Goal: Task Accomplishment & Management: Manage account settings

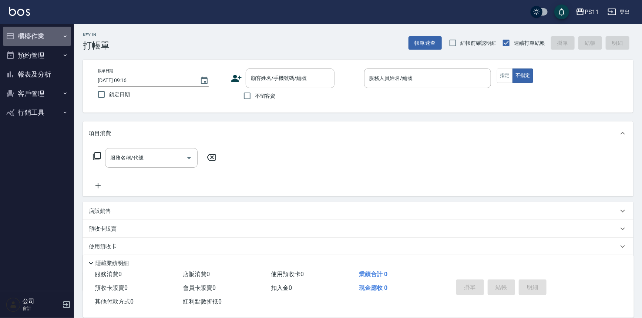
click at [38, 31] on button "櫃檯作業" at bounding box center [37, 36] width 68 height 19
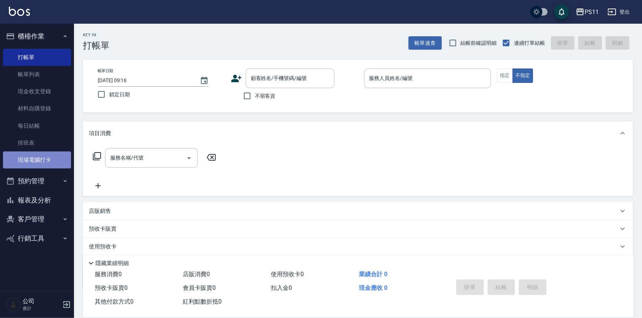
click at [40, 162] on link "現場電腦打卡" at bounding box center [37, 159] width 68 height 17
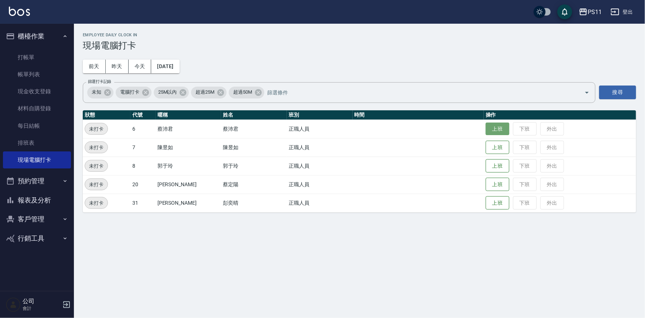
click at [487, 128] on button "上班" at bounding box center [498, 128] width 24 height 13
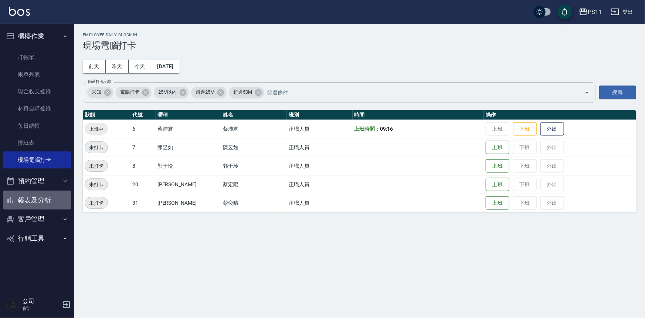
click at [44, 203] on button "報表及分析" at bounding box center [37, 199] width 68 height 19
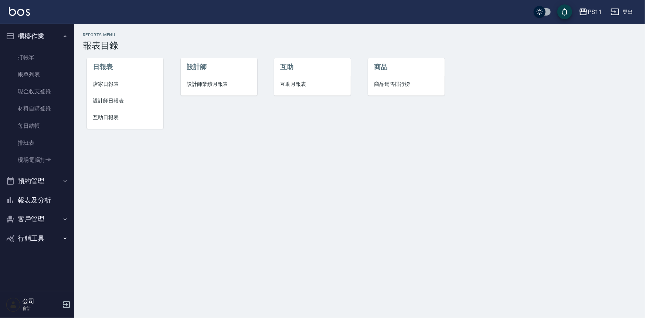
click at [103, 99] on span "設計師日報表" at bounding box center [125, 101] width 65 height 8
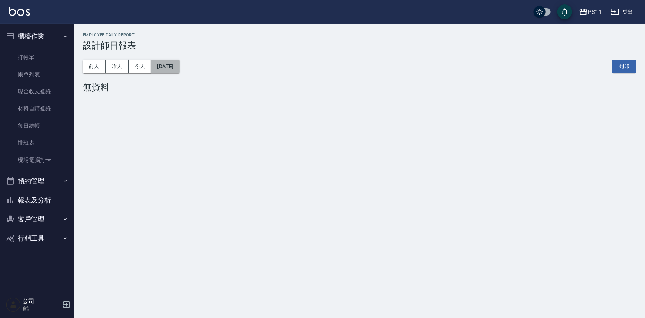
click at [166, 67] on button "[DATE]" at bounding box center [165, 67] width 28 height 14
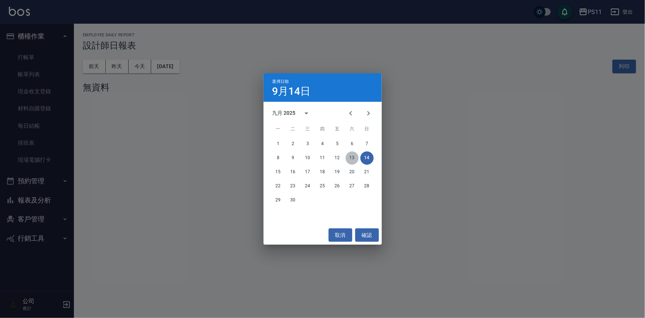
click at [350, 161] on button "13" at bounding box center [352, 157] width 13 height 13
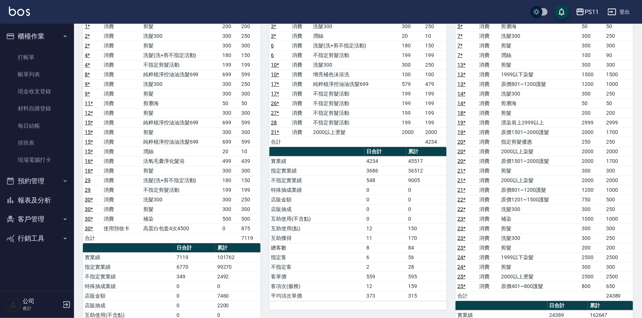
scroll to position [101, 0]
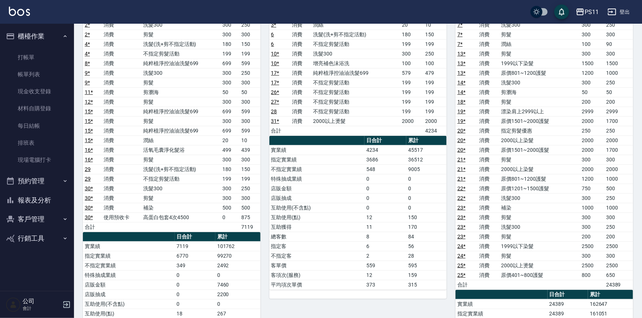
click at [386, 302] on div "7 [PERSON_NAME] [PERSON_NAME] [DATE] 日報表 單號 類別 項目 金額 業績 3 * 消費 洗髮300 300 250 3 …" at bounding box center [353, 213] width 186 height 480
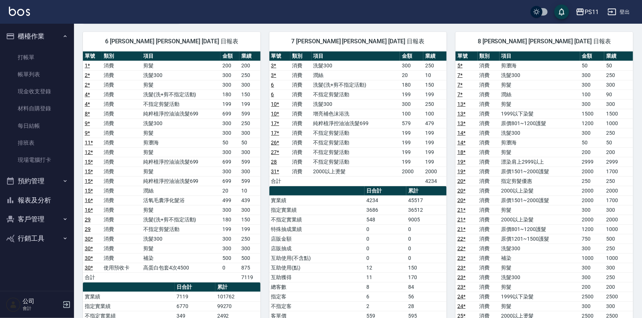
scroll to position [0, 0]
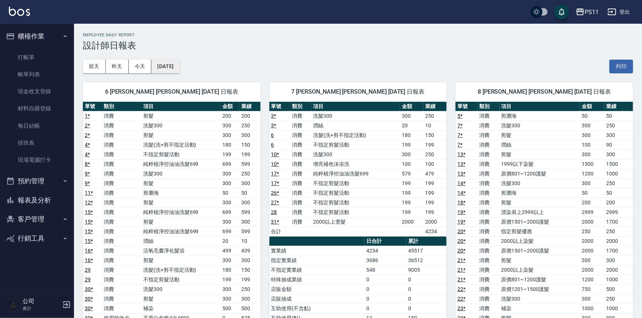
click at [178, 61] on button "[DATE]" at bounding box center [165, 67] width 28 height 14
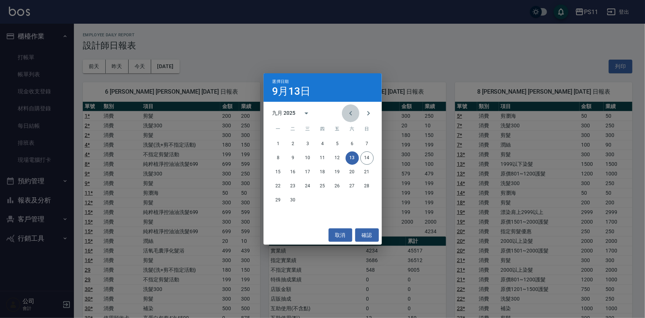
click at [346, 108] on button "Previous month" at bounding box center [351, 113] width 18 height 18
click at [366, 204] on button "31" at bounding box center [367, 199] width 13 height 13
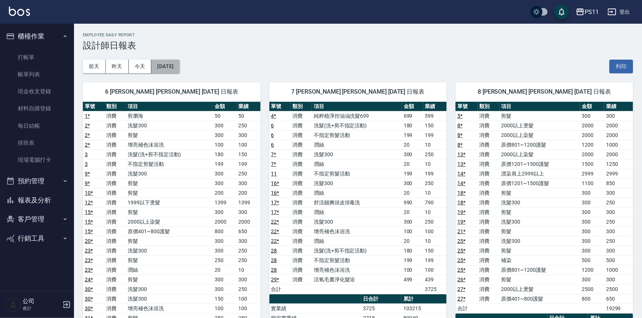
click at [170, 65] on button "[DATE]" at bounding box center [165, 67] width 28 height 14
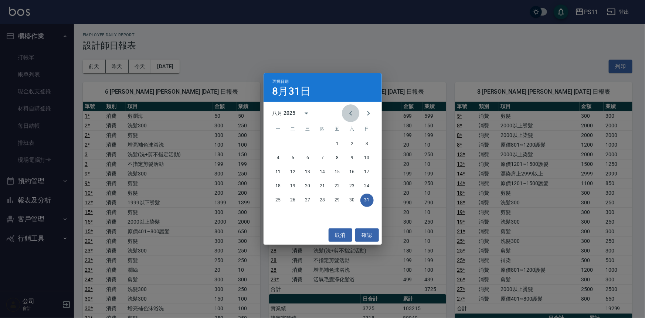
click at [343, 115] on button "Previous month" at bounding box center [351, 113] width 18 height 18
click at [325, 200] on button "31" at bounding box center [322, 199] width 13 height 13
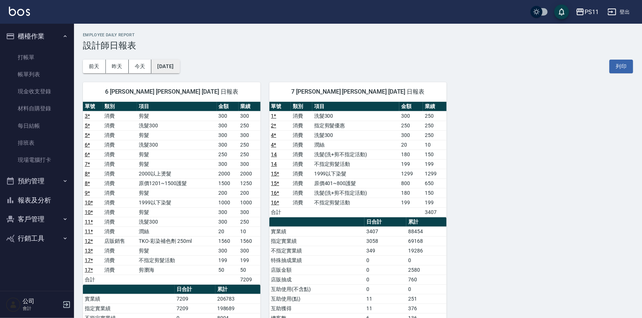
click at [179, 65] on button "[DATE]" at bounding box center [165, 67] width 28 height 14
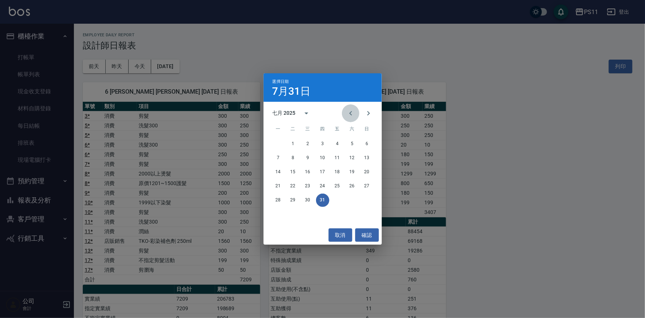
click at [355, 110] on icon "Previous month" at bounding box center [351, 113] width 9 height 9
click at [281, 215] on button "30" at bounding box center [278, 213] width 13 height 13
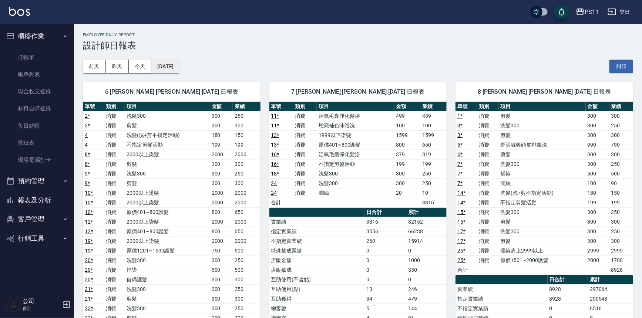
click at [177, 68] on button "[DATE]" at bounding box center [165, 67] width 28 height 14
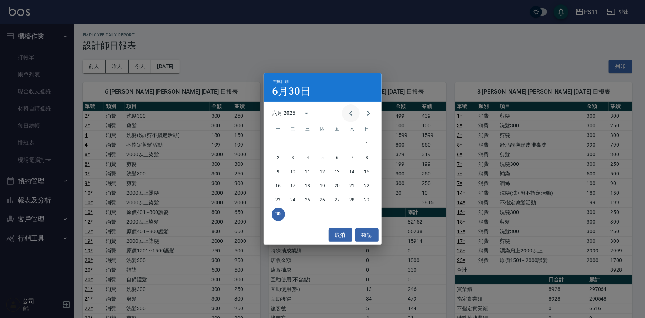
click at [351, 114] on icon "Previous month" at bounding box center [350, 113] width 3 height 4
click at [357, 202] on button "31" at bounding box center [352, 199] width 13 height 13
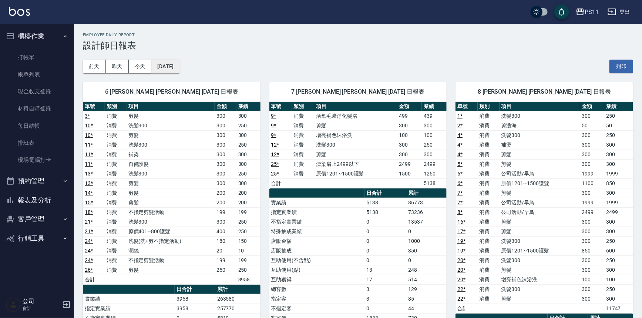
click at [179, 72] on button "[DATE]" at bounding box center [165, 67] width 28 height 14
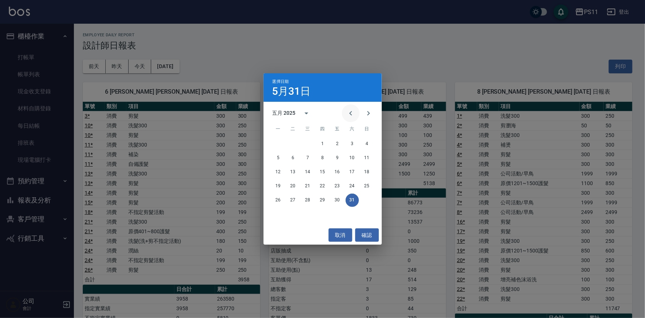
click at [350, 115] on icon "Previous month" at bounding box center [351, 113] width 9 height 9
click at [300, 199] on div "28 29 30" at bounding box center [323, 199] width 118 height 13
click at [304, 200] on button "30" at bounding box center [307, 199] width 13 height 13
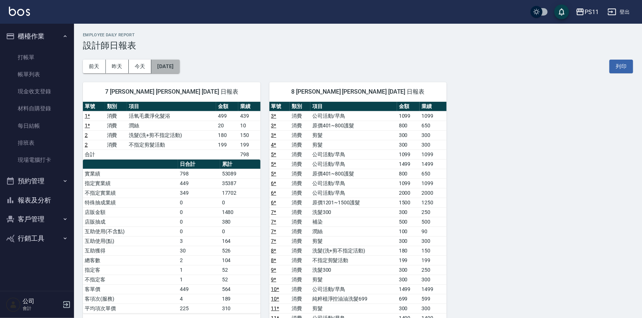
click at [179, 68] on button "[DATE]" at bounding box center [165, 67] width 28 height 14
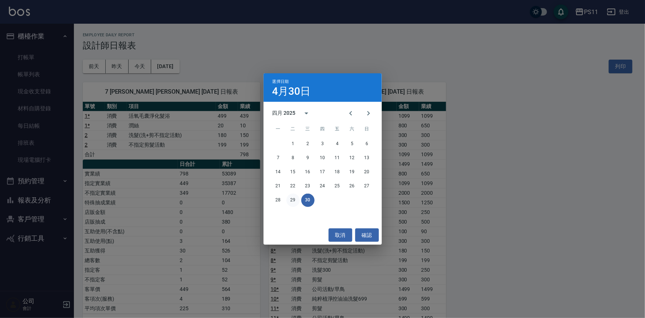
click at [297, 200] on button "29" at bounding box center [293, 199] width 13 height 13
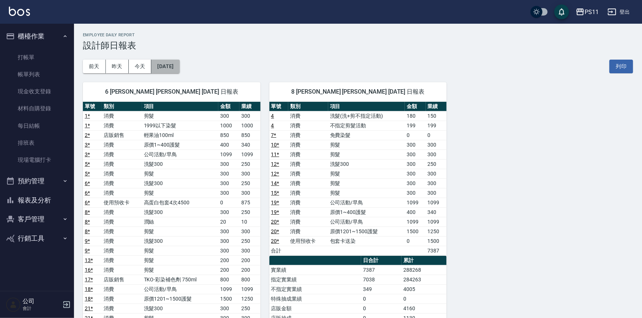
click at [174, 67] on button "[DATE]" at bounding box center [165, 67] width 28 height 14
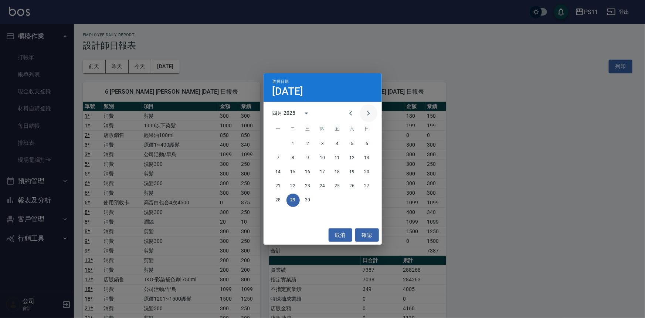
click at [367, 115] on icon "Next month" at bounding box center [368, 113] width 9 height 9
click at [355, 200] on button "31" at bounding box center [352, 199] width 13 height 13
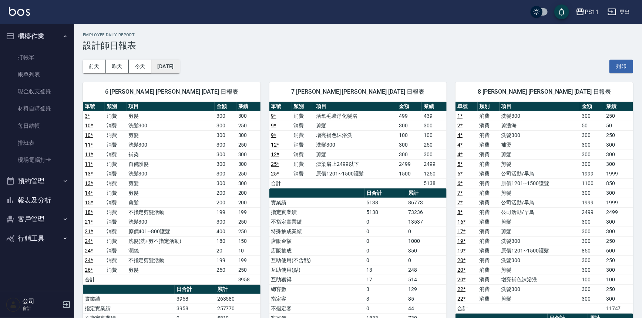
click at [179, 65] on button "[DATE]" at bounding box center [165, 67] width 28 height 14
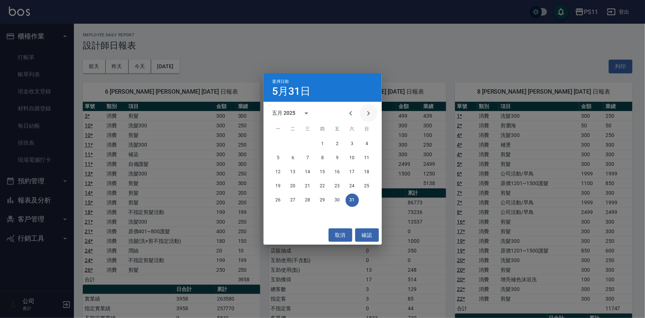
click at [375, 113] on button "Next month" at bounding box center [369, 113] width 18 height 18
click at [279, 215] on button "30" at bounding box center [278, 213] width 13 height 13
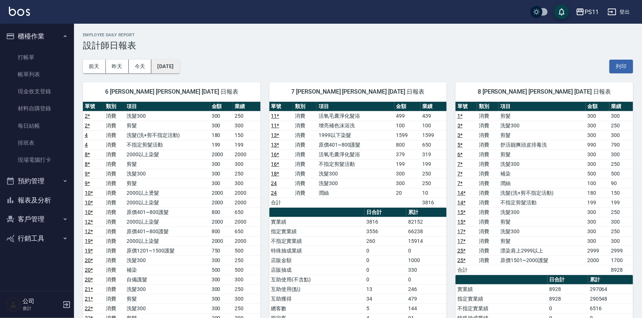
click at [179, 64] on button "[DATE]" at bounding box center [165, 67] width 28 height 14
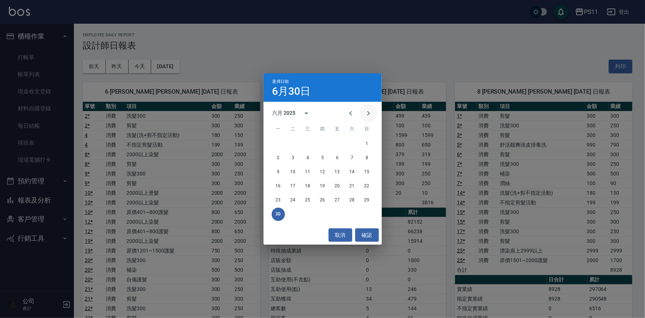
click at [364, 113] on icon "Next month" at bounding box center [368, 113] width 9 height 9
click at [326, 198] on button "31" at bounding box center [322, 199] width 13 height 13
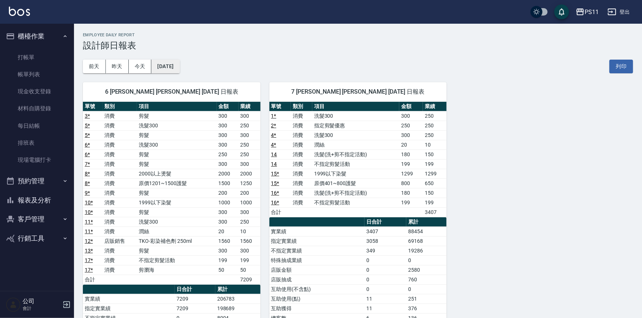
click at [179, 68] on button "[DATE]" at bounding box center [165, 67] width 28 height 14
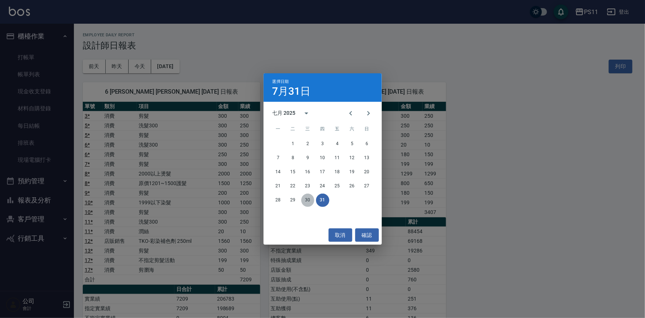
click at [311, 201] on button "30" at bounding box center [307, 199] width 13 height 13
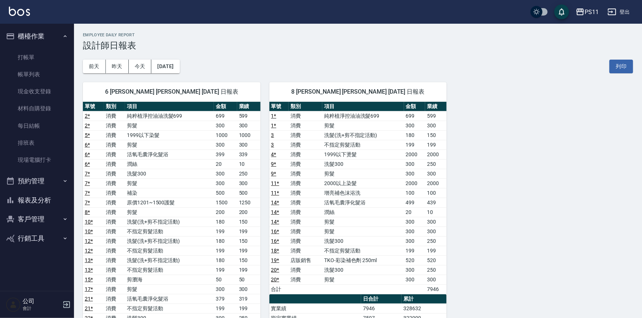
click at [47, 200] on button "報表及分析" at bounding box center [37, 199] width 68 height 19
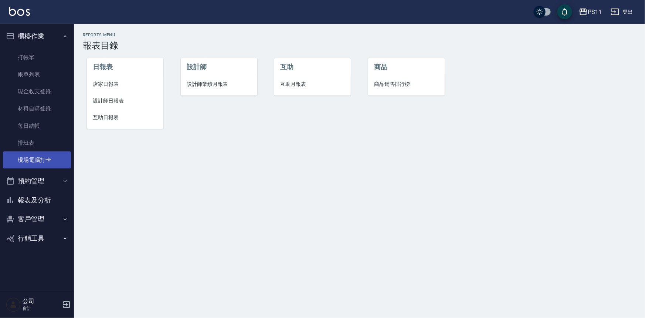
click at [39, 165] on link "現場電腦打卡" at bounding box center [37, 159] width 68 height 17
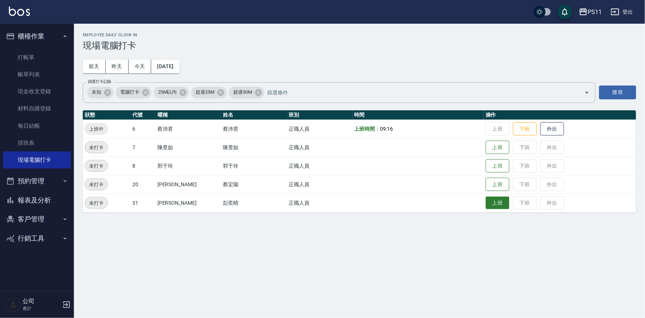
click at [489, 205] on button "上班" at bounding box center [498, 202] width 24 height 13
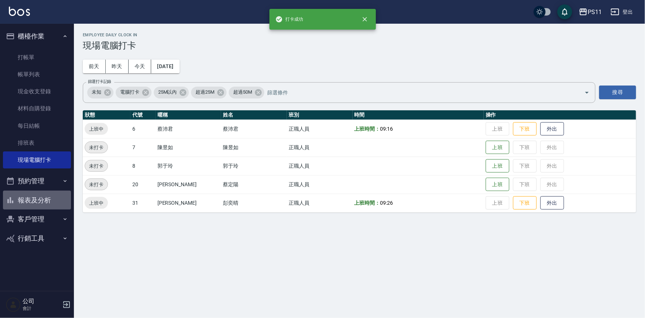
click at [36, 199] on button "報表及分析" at bounding box center [37, 199] width 68 height 19
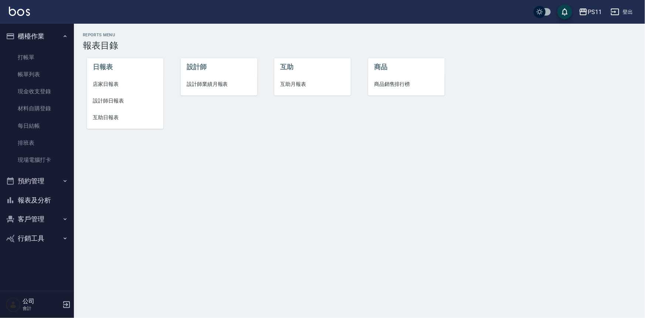
click at [126, 117] on span "互助日報表" at bounding box center [125, 118] width 65 height 8
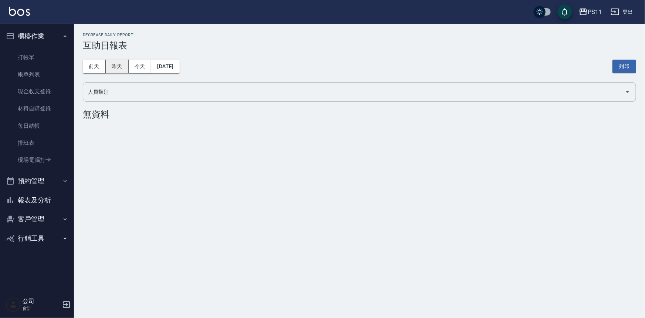
click at [116, 67] on button "昨天" at bounding box center [117, 67] width 23 height 14
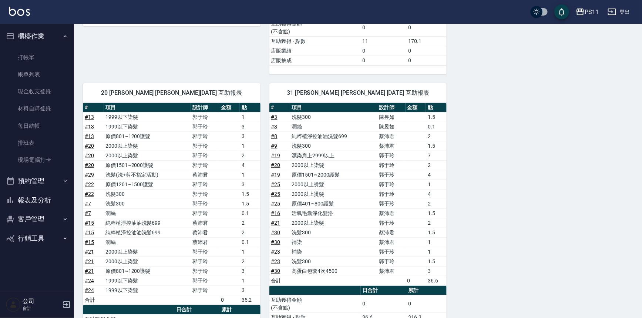
scroll to position [264, 0]
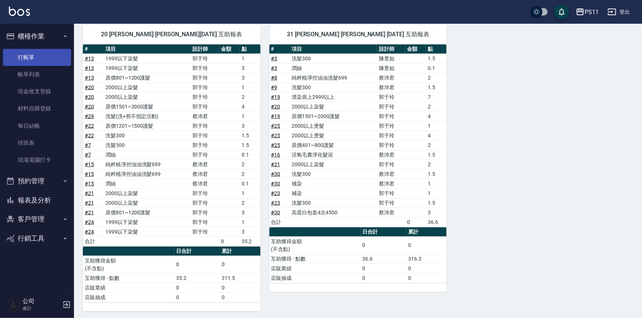
click at [37, 54] on link "打帳單" at bounding box center [37, 57] width 68 height 17
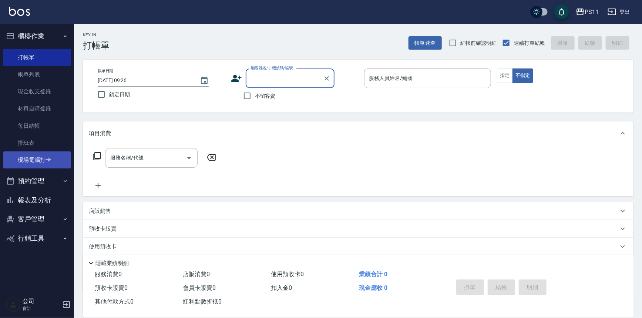
click at [55, 158] on link "現場電腦打卡" at bounding box center [37, 159] width 68 height 17
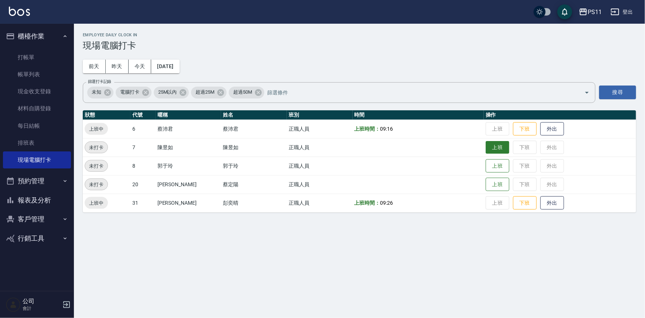
click at [489, 148] on button "上班" at bounding box center [498, 147] width 24 height 13
click at [494, 166] on button "上班" at bounding box center [498, 165] width 24 height 13
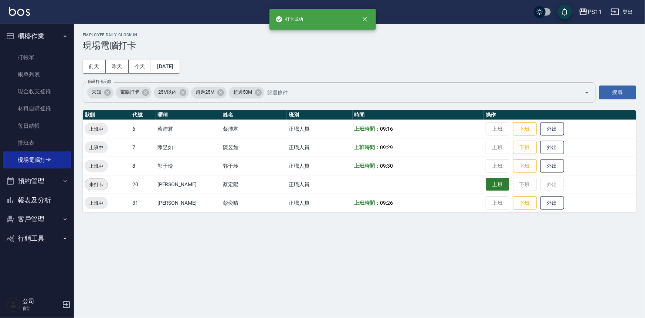
click at [497, 178] on button "上班" at bounding box center [498, 184] width 24 height 13
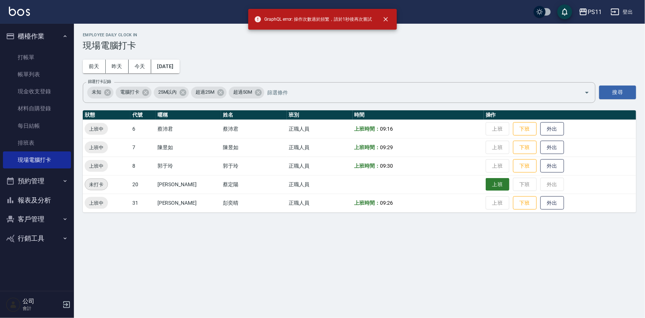
click at [496, 181] on button "上班" at bounding box center [498, 184] width 24 height 13
click at [489, 184] on button "上班" at bounding box center [498, 184] width 24 height 13
